Goal: Task Accomplishment & Management: Manage account settings

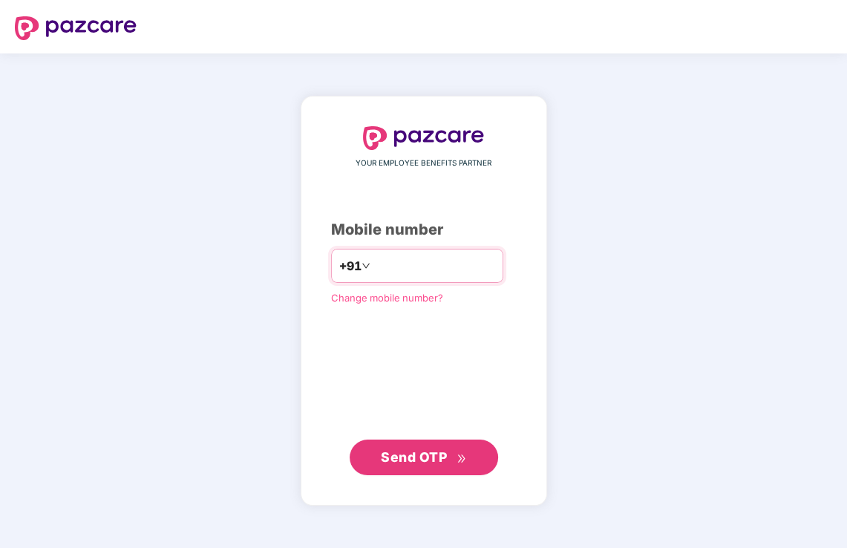
click at [142, 258] on input "number" at bounding box center [434, 266] width 122 height 24
type input "**********"
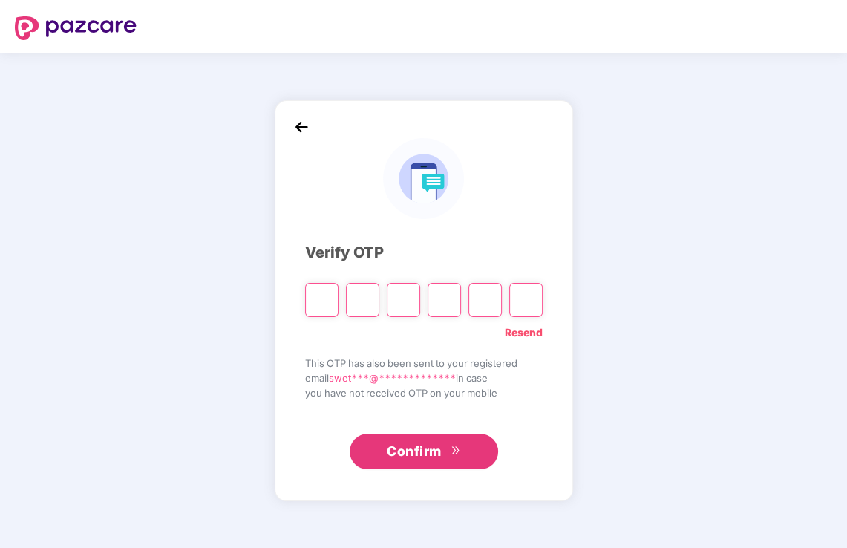
paste input "*"
type input "*"
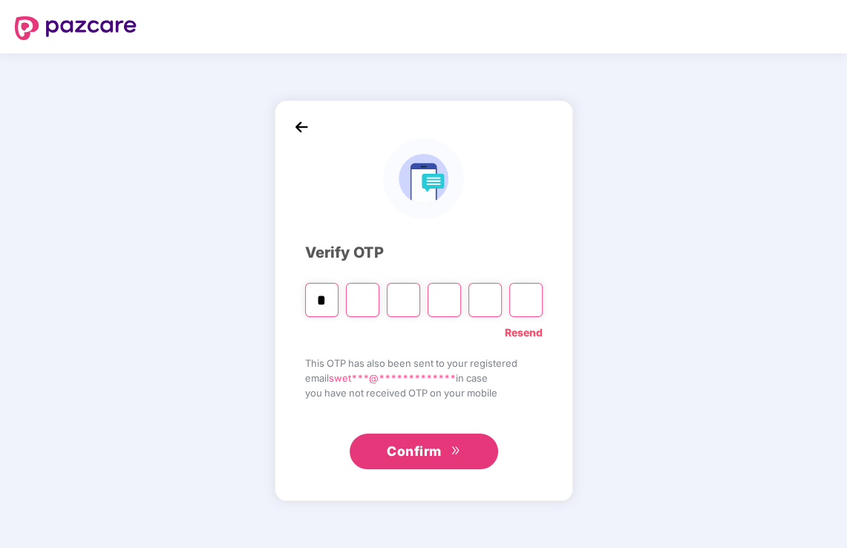
type input "*"
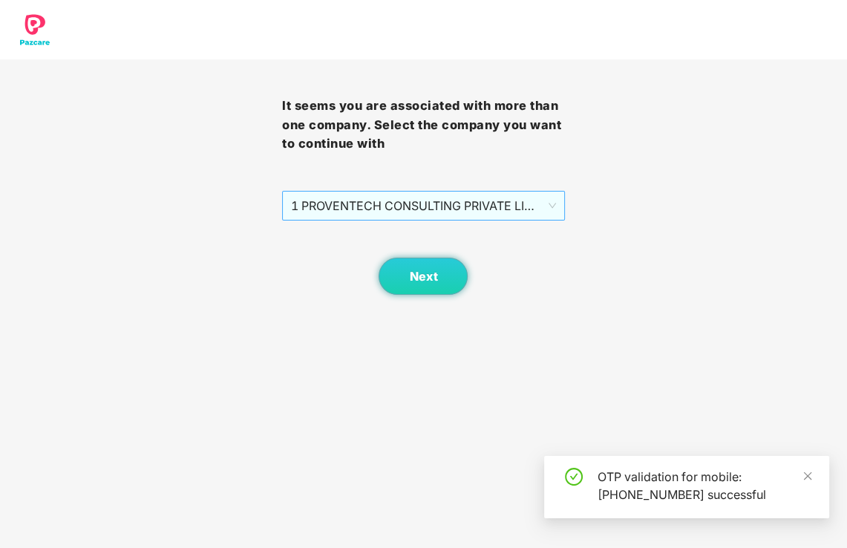
click at [142, 203] on span "1 PROVENTECH CONSULTING PRIVATE LIMITED - Dummy001 - ADMIN" at bounding box center [423, 205] width 264 height 28
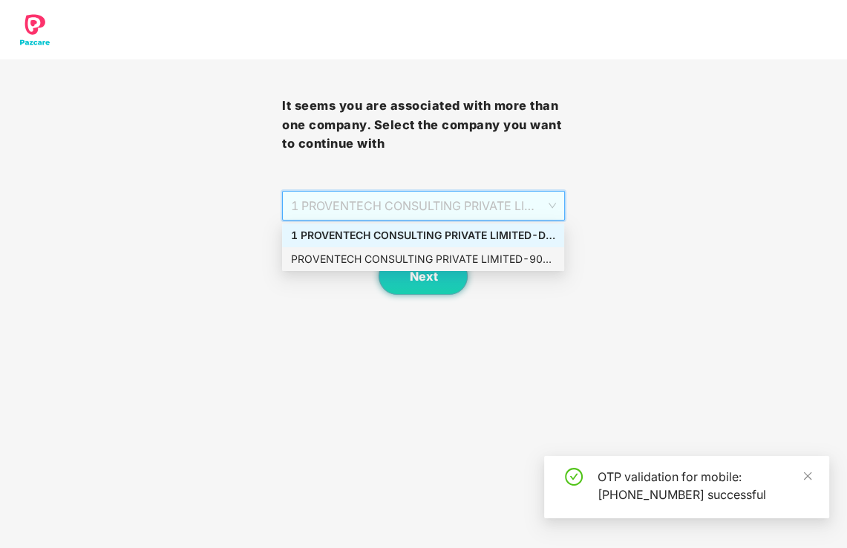
click at [142, 263] on div "PROVENTECH CONSULTING PRIVATE LIMITED - 901066 - ADMIN" at bounding box center [423, 259] width 264 height 16
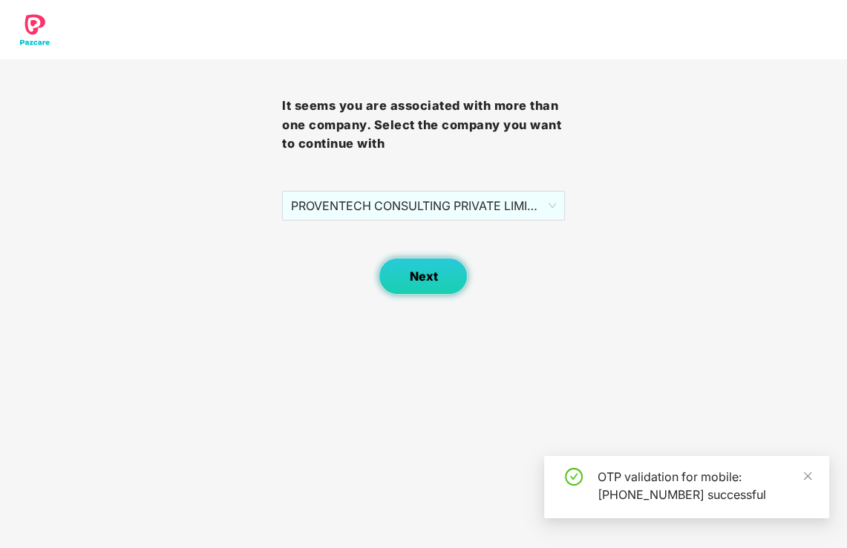
click at [142, 280] on span "Next" at bounding box center [423, 276] width 28 height 14
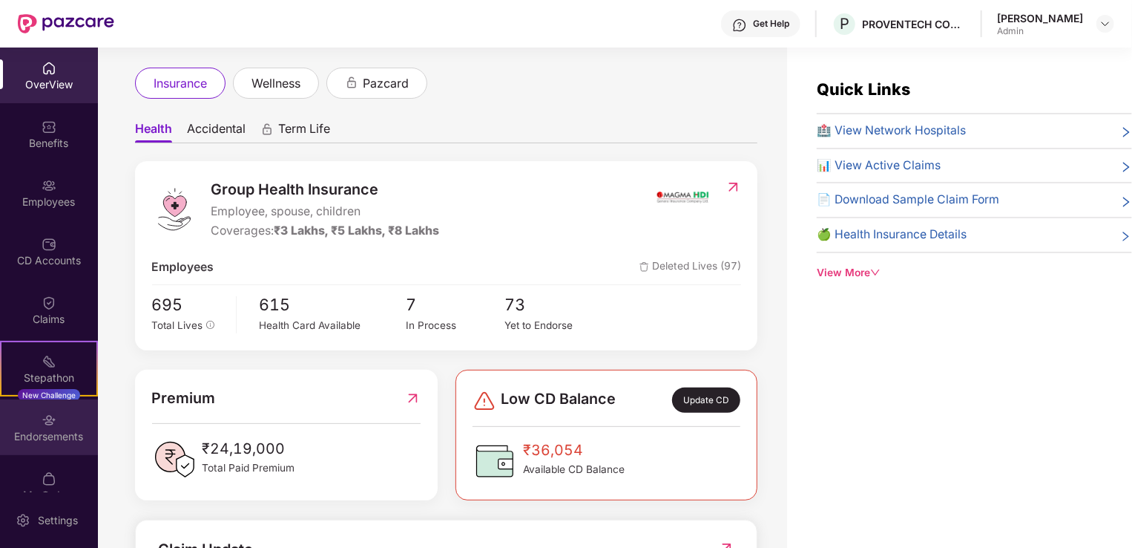
scroll to position [24, 0]
